Goal: Navigation & Orientation: Find specific page/section

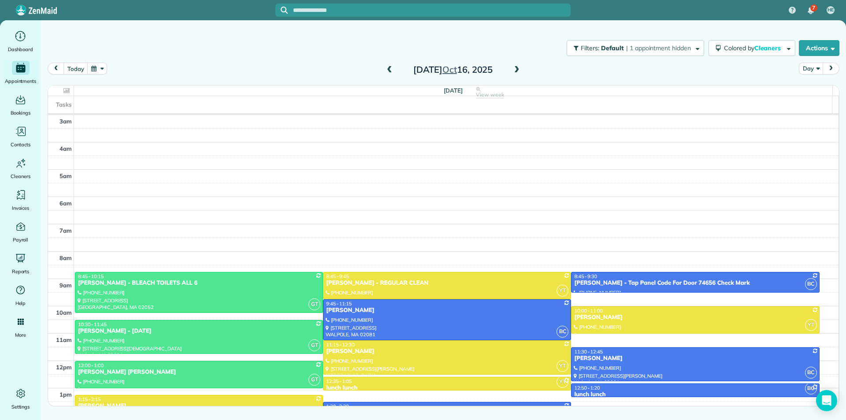
scroll to position [110, 0]
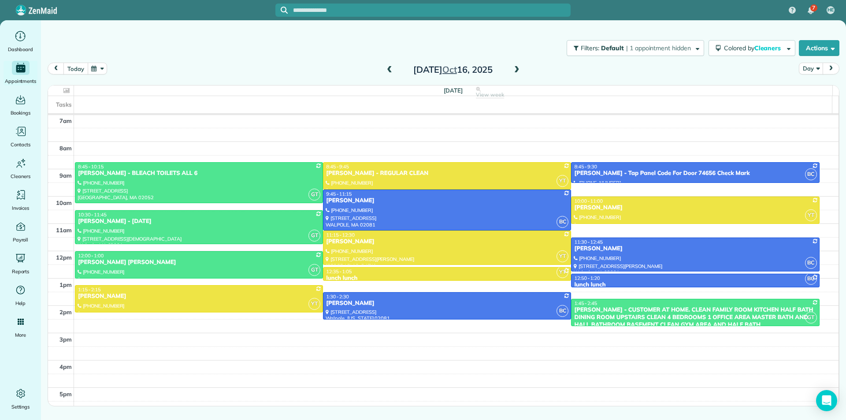
click at [71, 71] on button "today" at bounding box center [75, 69] width 24 height 12
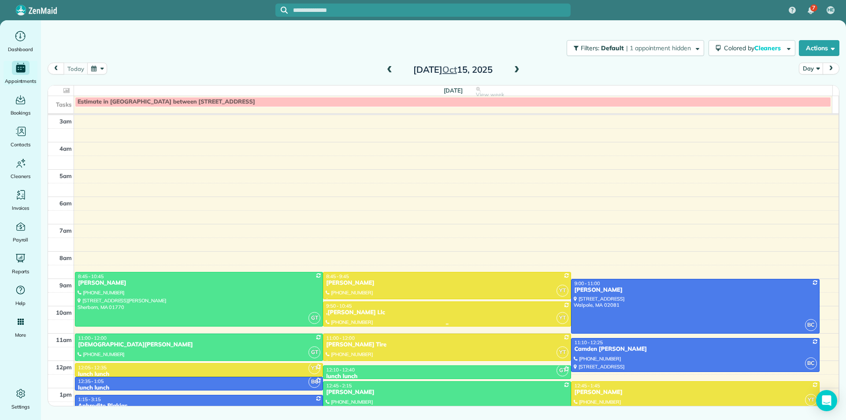
scroll to position [110, 0]
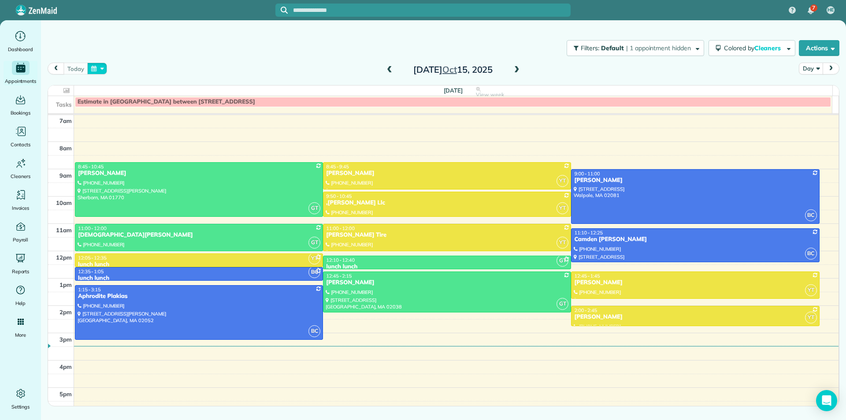
click at [95, 68] on button "button" at bounding box center [97, 69] width 20 height 12
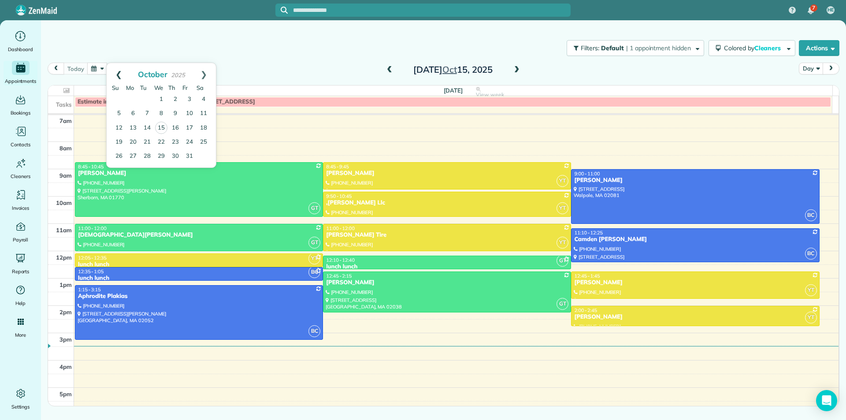
click at [118, 78] on link "Prev" at bounding box center [119, 74] width 24 height 22
click at [200, 72] on link "Next" at bounding box center [204, 74] width 24 height 22
click at [299, 79] on div "[DATE] Day [DATE] [DATE] View week $0.00 15.92 Man Hours 14 Appointments 0% Pai…" at bounding box center [443, 220] width 791 height 314
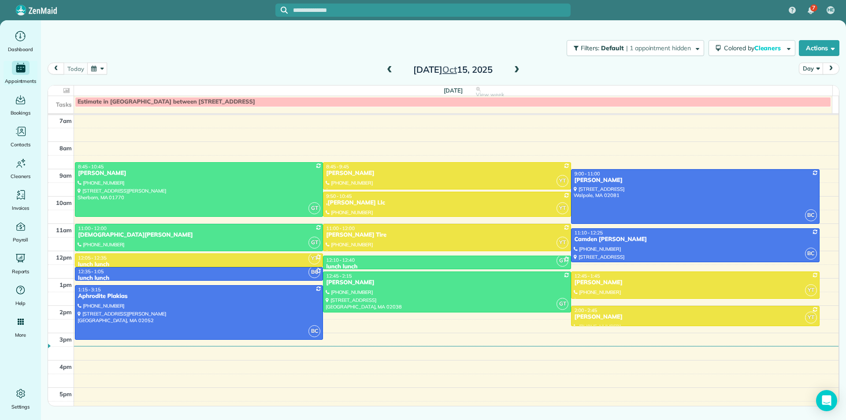
click at [92, 67] on button "button" at bounding box center [97, 69] width 20 height 12
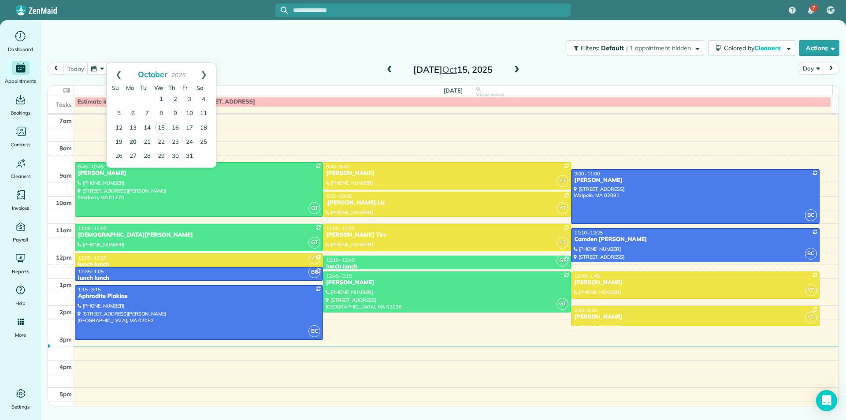
click at [134, 143] on link "20" at bounding box center [133, 142] width 14 height 14
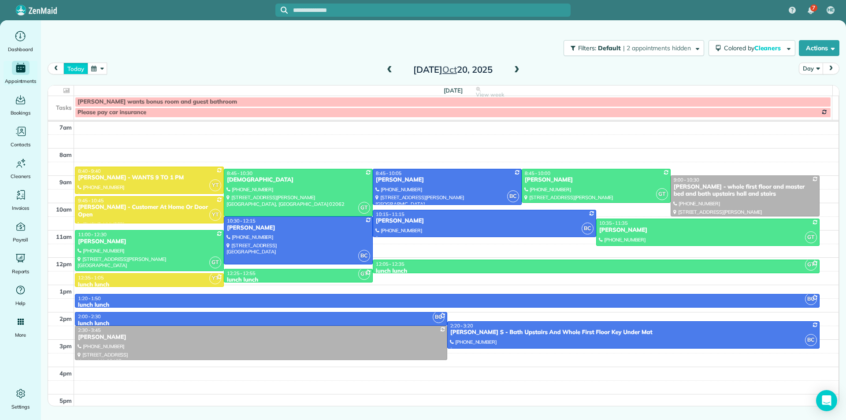
click at [78, 72] on button "today" at bounding box center [75, 69] width 24 height 12
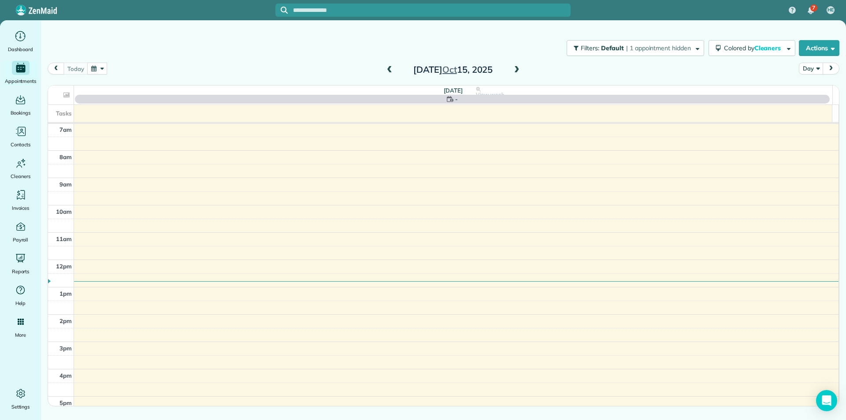
click at [96, 68] on button "button" at bounding box center [97, 69] width 20 height 12
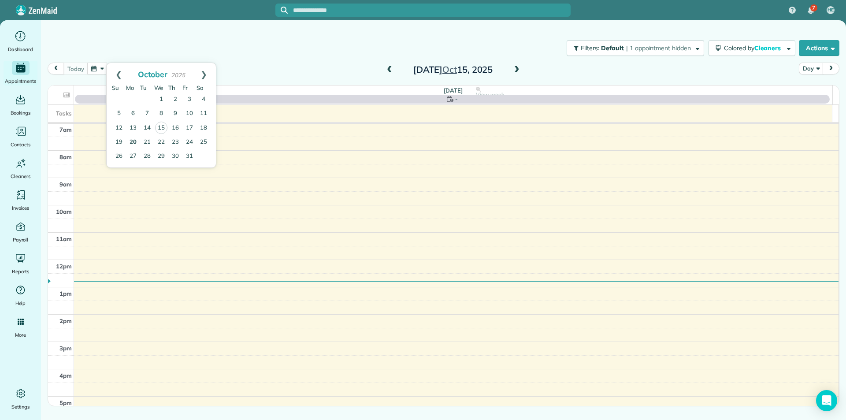
click at [133, 144] on link "20" at bounding box center [133, 142] width 14 height 14
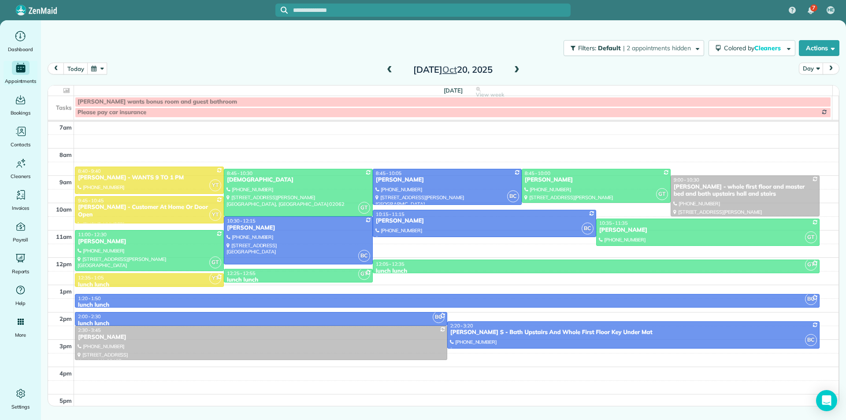
scroll to position [105, 0]
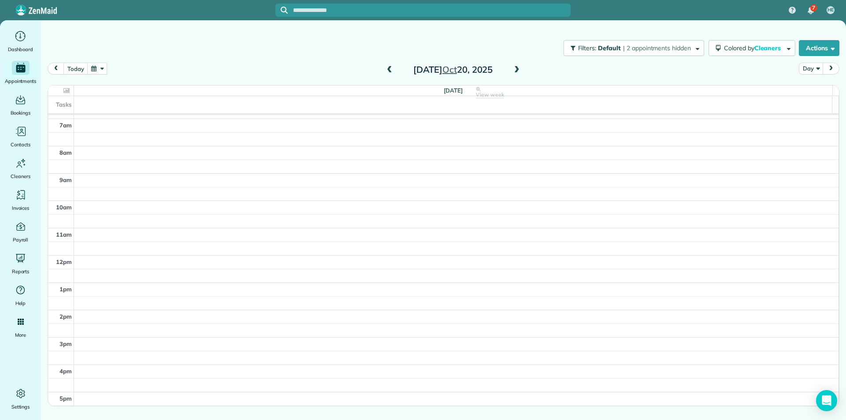
click at [98, 70] on button "button" at bounding box center [97, 69] width 20 height 12
click at [82, 72] on button "today" at bounding box center [75, 69] width 24 height 12
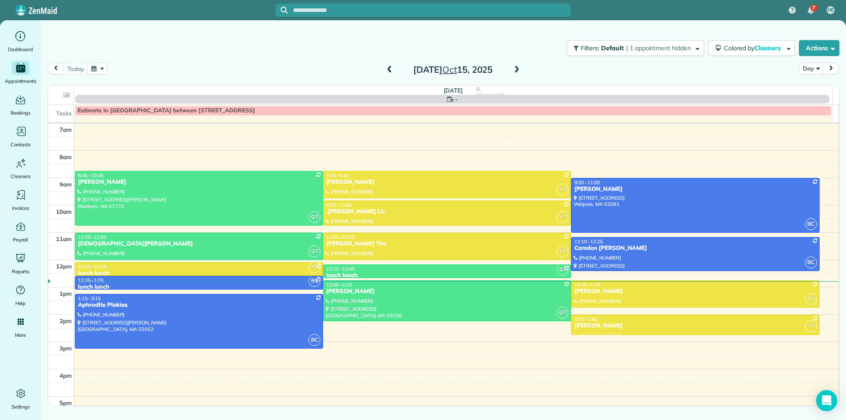
click at [94, 69] on button "button" at bounding box center [97, 69] width 20 height 12
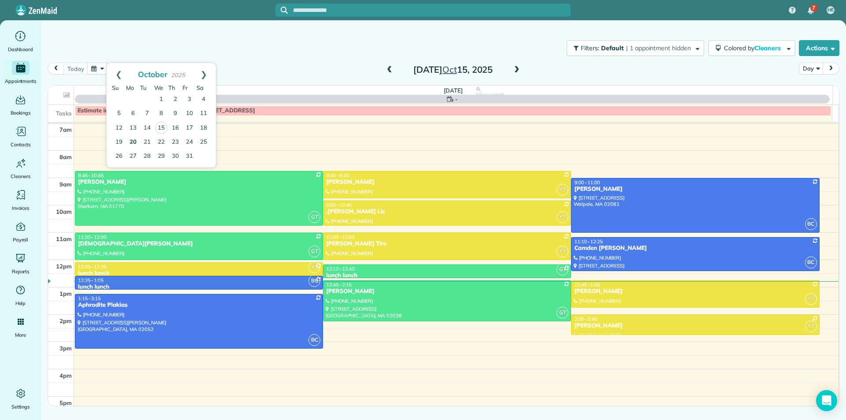
click at [137, 141] on link "20" at bounding box center [133, 142] width 14 height 14
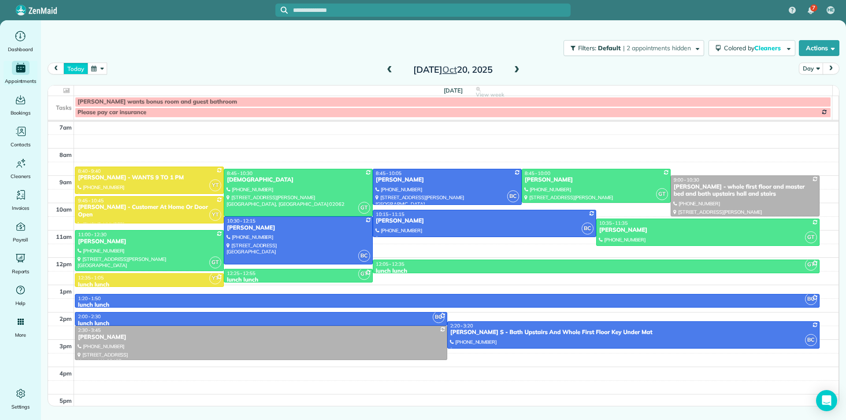
click at [74, 70] on button "today" at bounding box center [75, 69] width 24 height 12
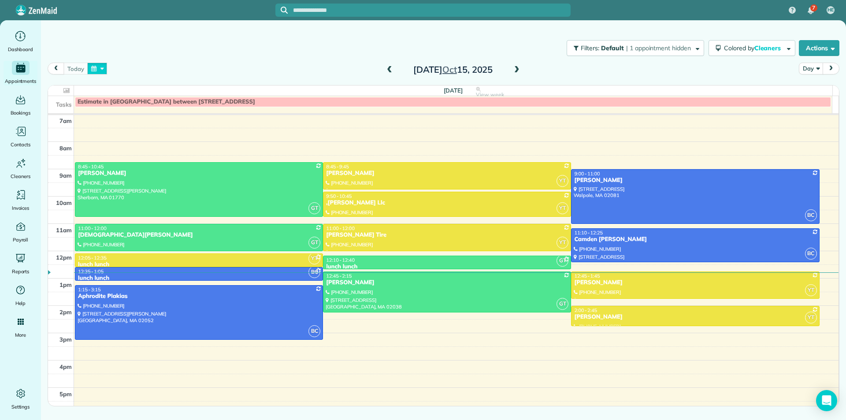
click at [95, 70] on button "button" at bounding box center [97, 69] width 20 height 12
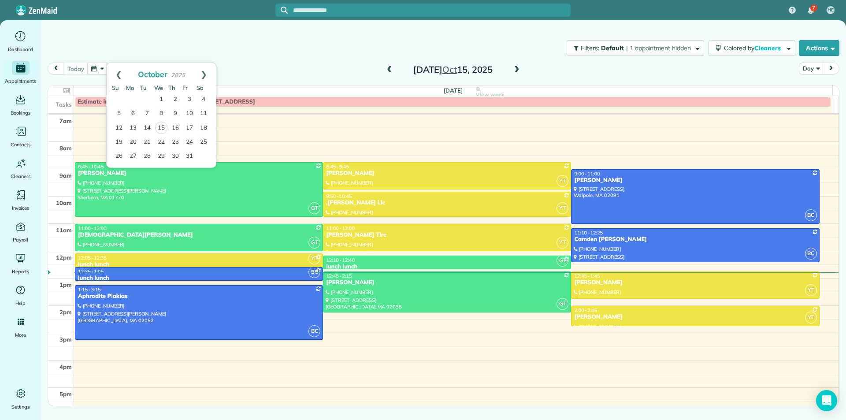
click at [143, 44] on div "Filters: Default | 1 appointment hidden Colored by Cleaners Color by Cleaner Co…" at bounding box center [443, 47] width 805 height 29
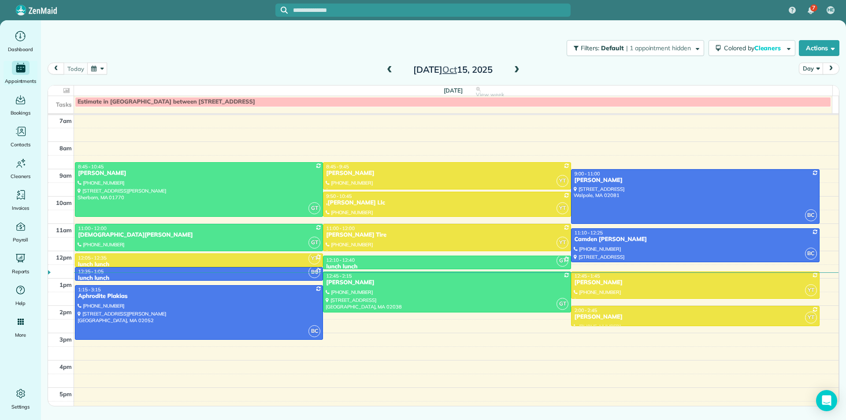
click at [100, 71] on button "button" at bounding box center [97, 69] width 20 height 12
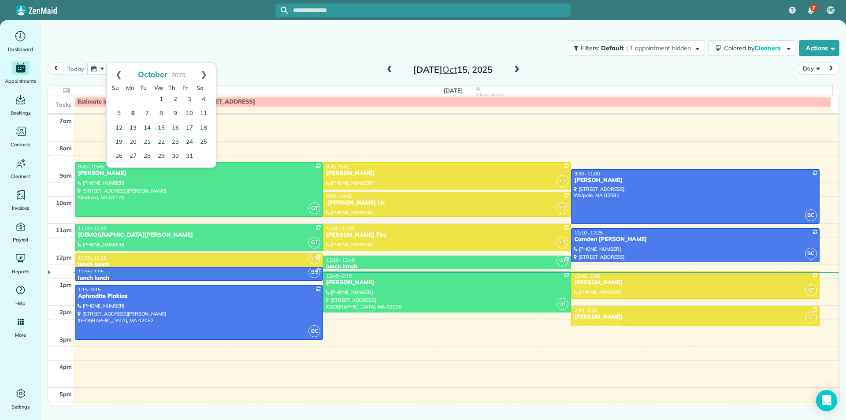
click at [135, 117] on link "6" at bounding box center [133, 114] width 14 height 14
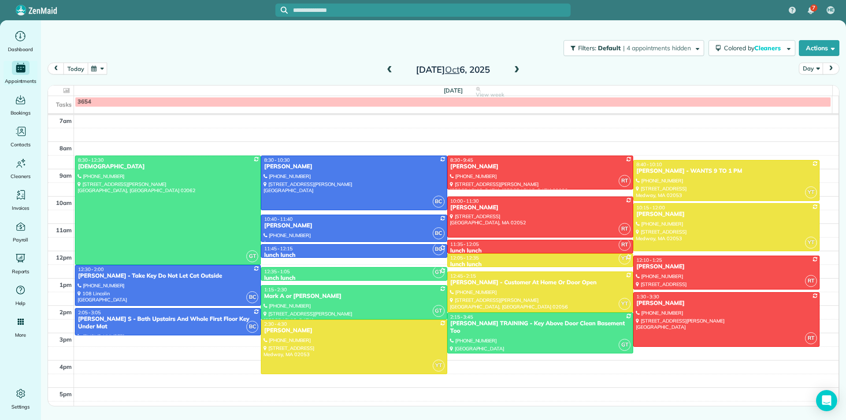
click at [73, 71] on button "today" at bounding box center [75, 69] width 24 height 12
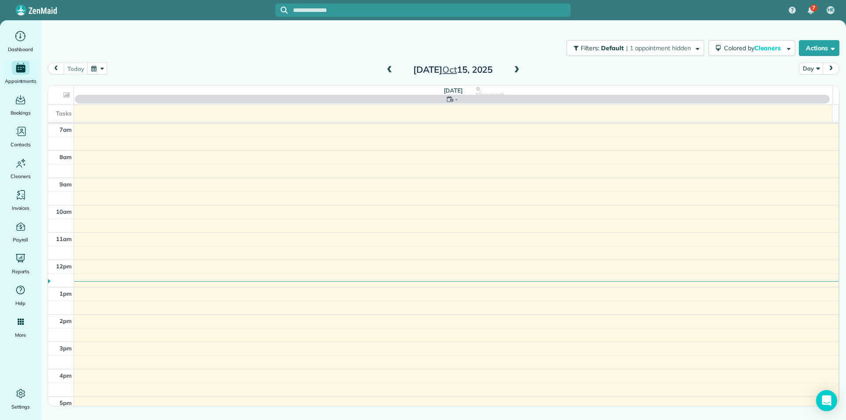
click at [97, 68] on button "button" at bounding box center [97, 69] width 20 height 12
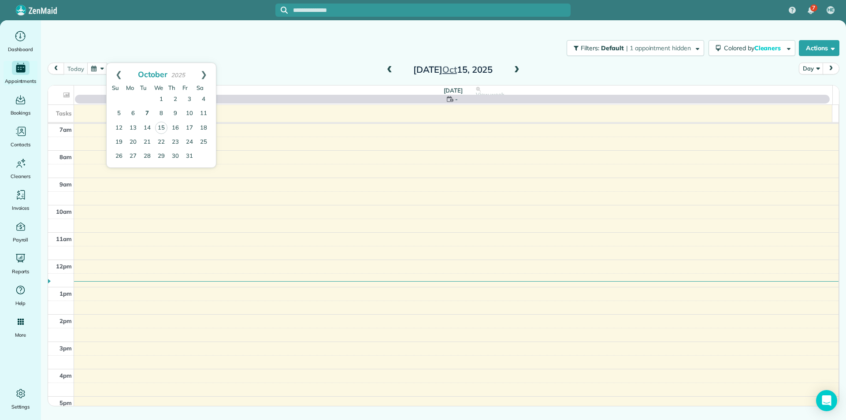
click at [145, 116] on link "7" at bounding box center [147, 114] width 14 height 14
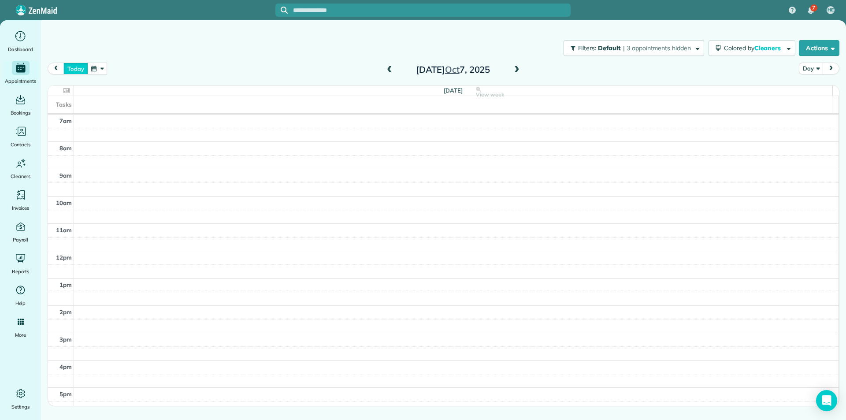
click at [81, 70] on button "today" at bounding box center [75, 69] width 24 height 12
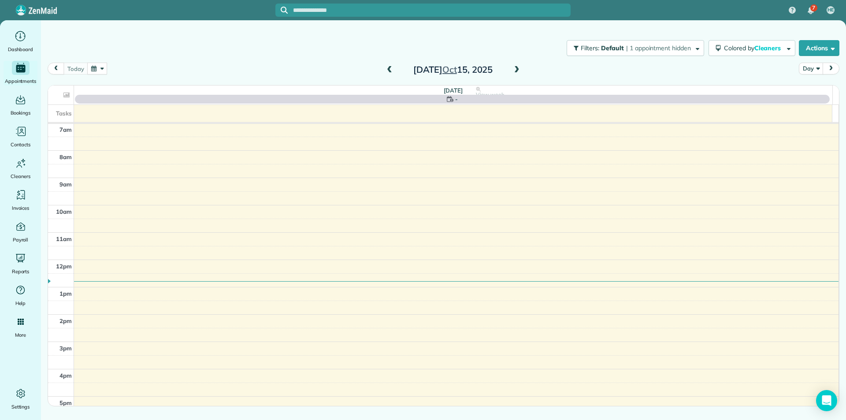
click at [96, 73] on button "button" at bounding box center [97, 69] width 20 height 12
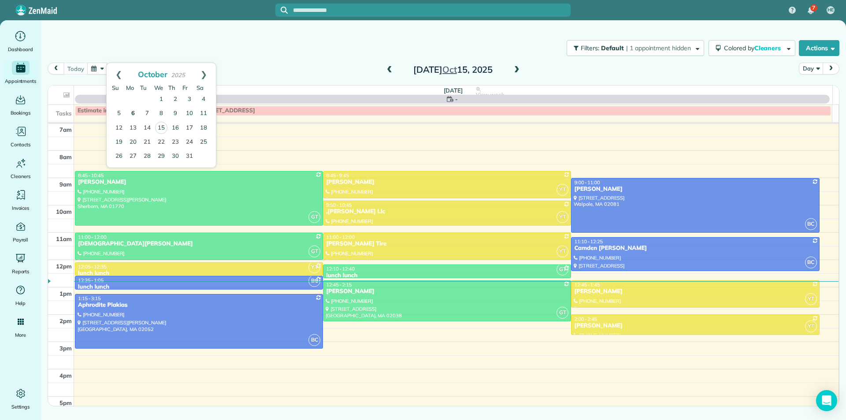
click at [134, 114] on link "6" at bounding box center [133, 114] width 14 height 14
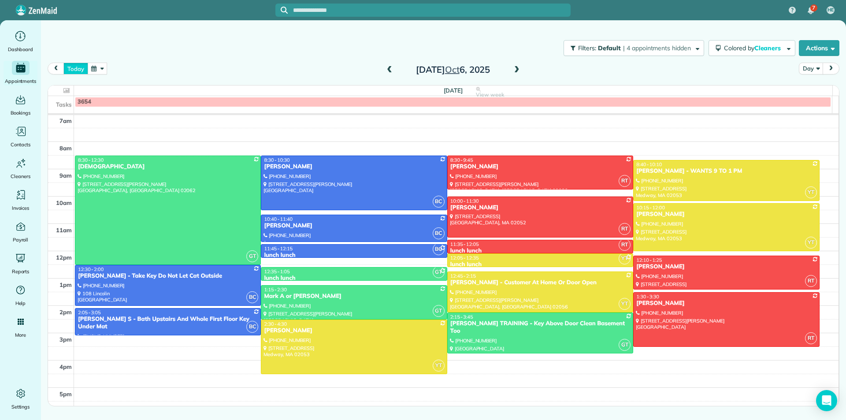
click at [82, 69] on button "today" at bounding box center [75, 69] width 24 height 12
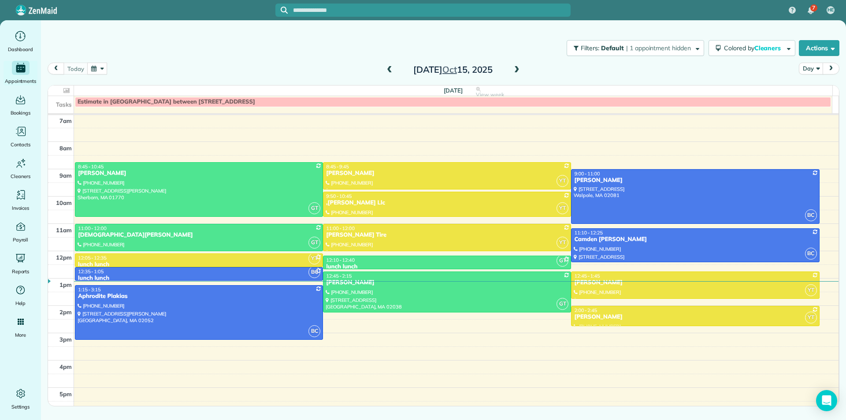
click at [514, 70] on span at bounding box center [517, 70] width 10 height 8
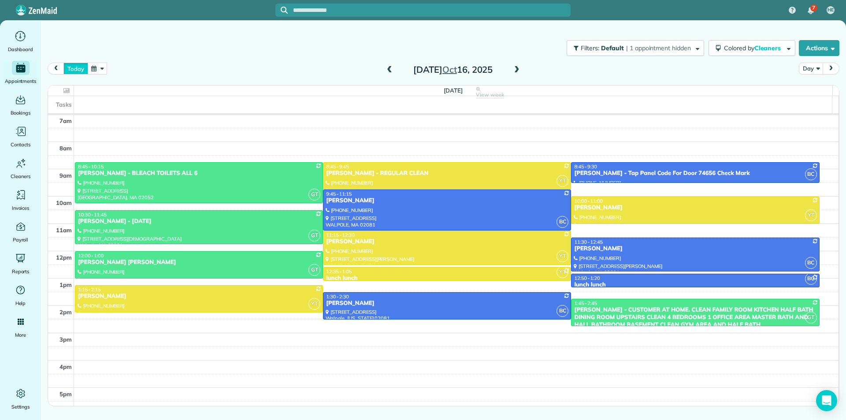
click at [72, 72] on button "today" at bounding box center [75, 69] width 24 height 12
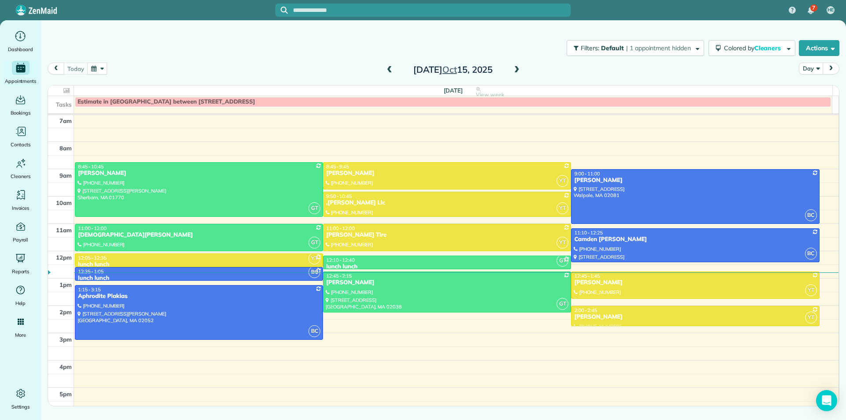
click at [517, 73] on span at bounding box center [517, 70] width 10 height 8
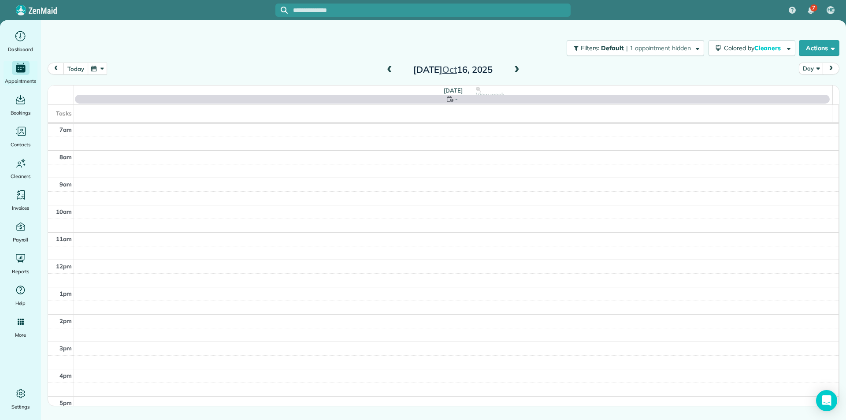
click at [80, 70] on button "today" at bounding box center [75, 69] width 24 height 12
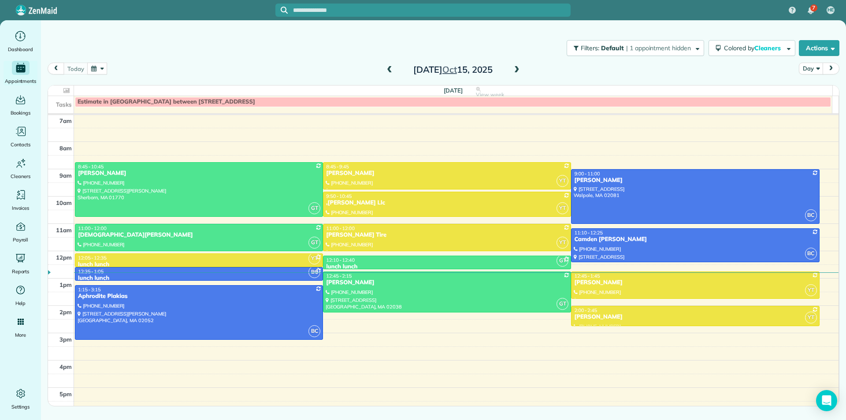
click at [517, 72] on span at bounding box center [517, 70] width 10 height 8
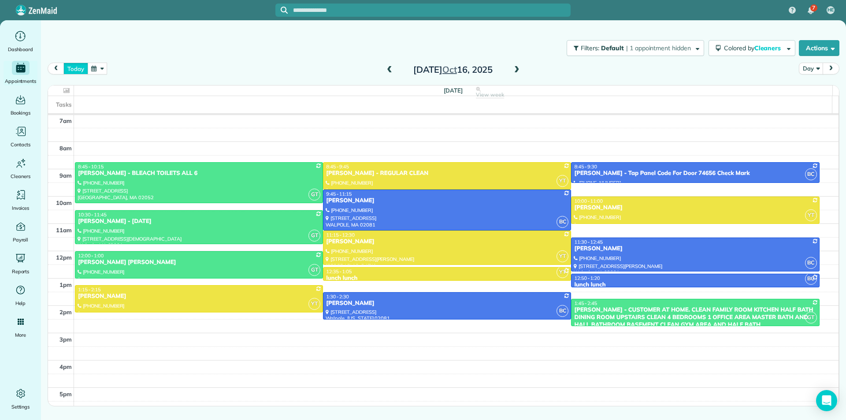
click at [79, 66] on button "today" at bounding box center [75, 69] width 24 height 12
